Goal: Task Accomplishment & Management: Use online tool/utility

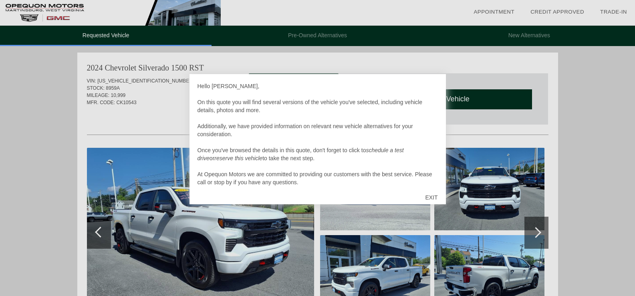
click at [430, 196] on div "EXIT" at bounding box center [431, 197] width 28 height 24
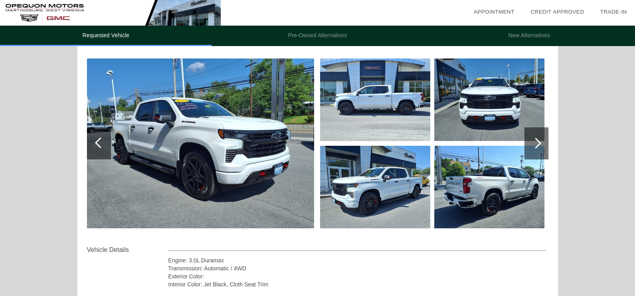
scroll to position [80, 0]
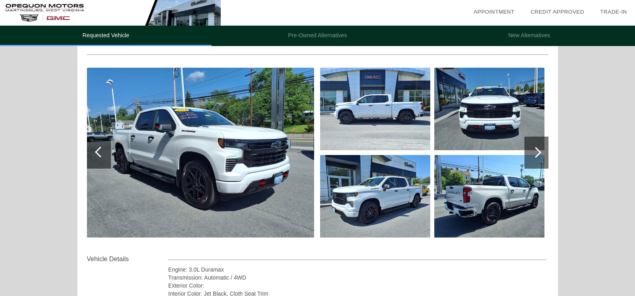
click at [540, 152] on div at bounding box center [535, 152] width 11 height 11
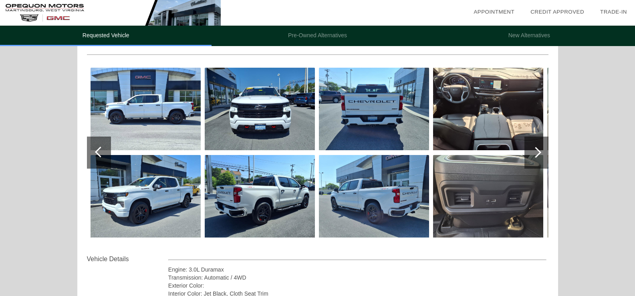
click at [540, 152] on div at bounding box center [535, 152] width 11 height 11
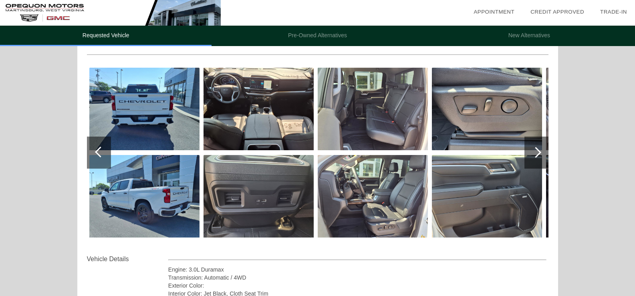
click at [540, 152] on div at bounding box center [535, 152] width 11 height 11
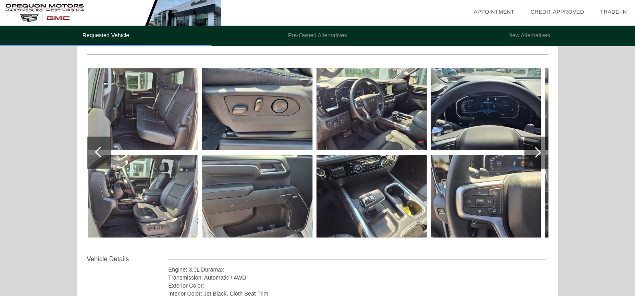
click at [97, 151] on div at bounding box center [100, 152] width 11 height 11
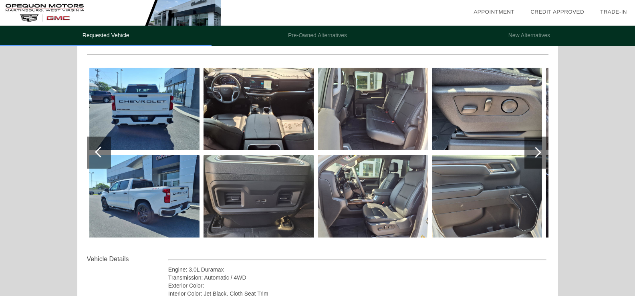
click at [538, 152] on div at bounding box center [535, 152] width 11 height 11
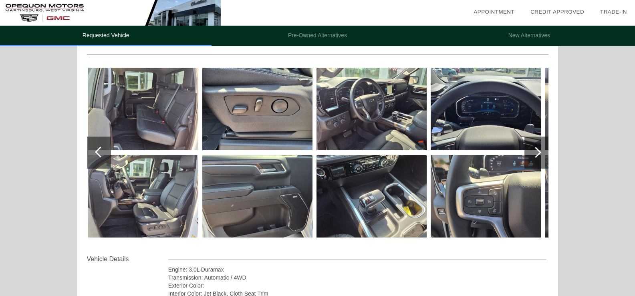
click at [538, 152] on div at bounding box center [535, 152] width 11 height 11
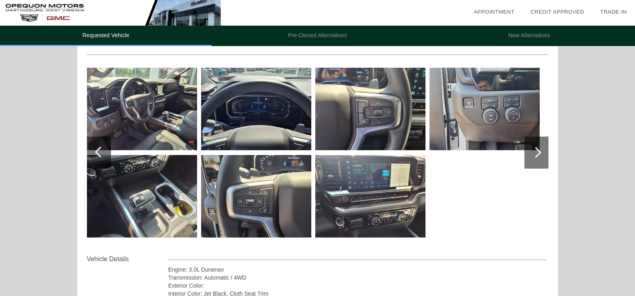
click at [538, 152] on div at bounding box center [535, 152] width 11 height 11
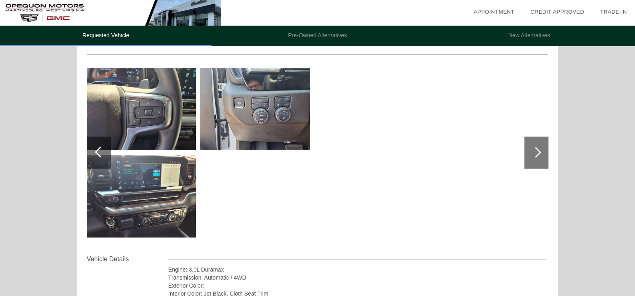
click at [538, 152] on div at bounding box center [535, 152] width 11 height 11
